Goal: Information Seeking & Learning: Learn about a topic

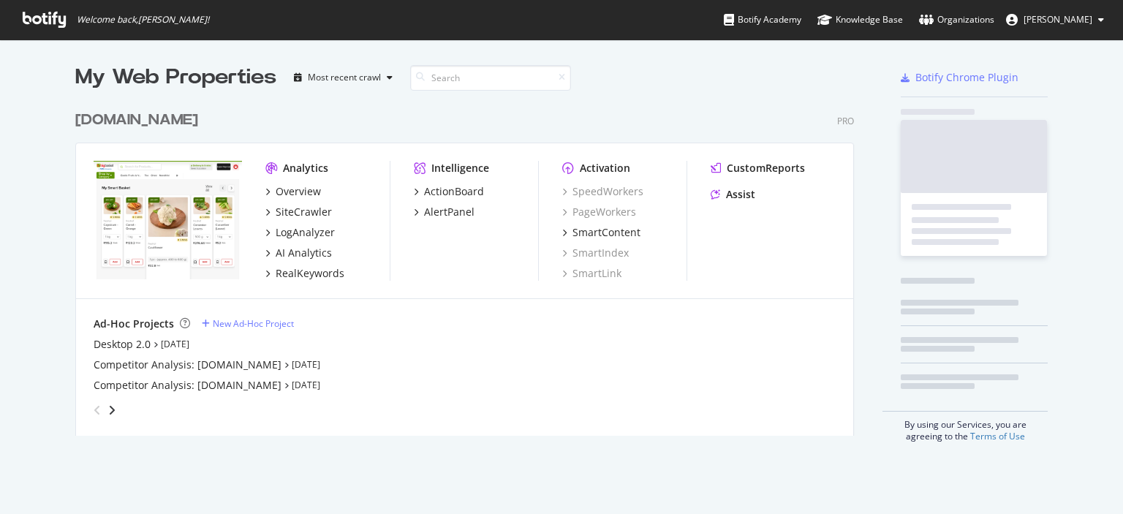
scroll to position [332, 780]
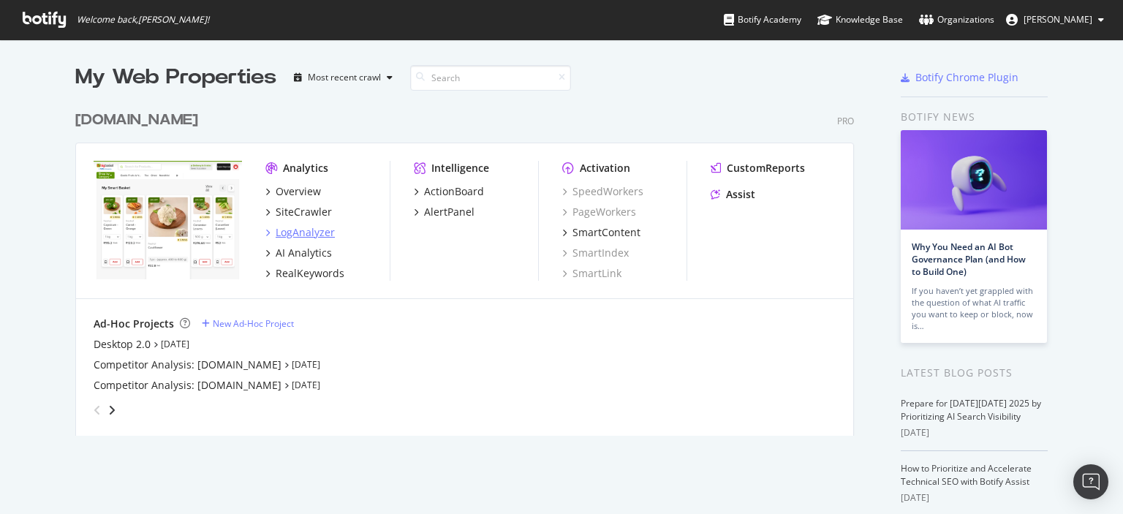
click at [306, 236] on div "LogAnalyzer" at bounding box center [305, 232] width 59 height 15
